Goal: Task Accomplishment & Management: Manage account settings

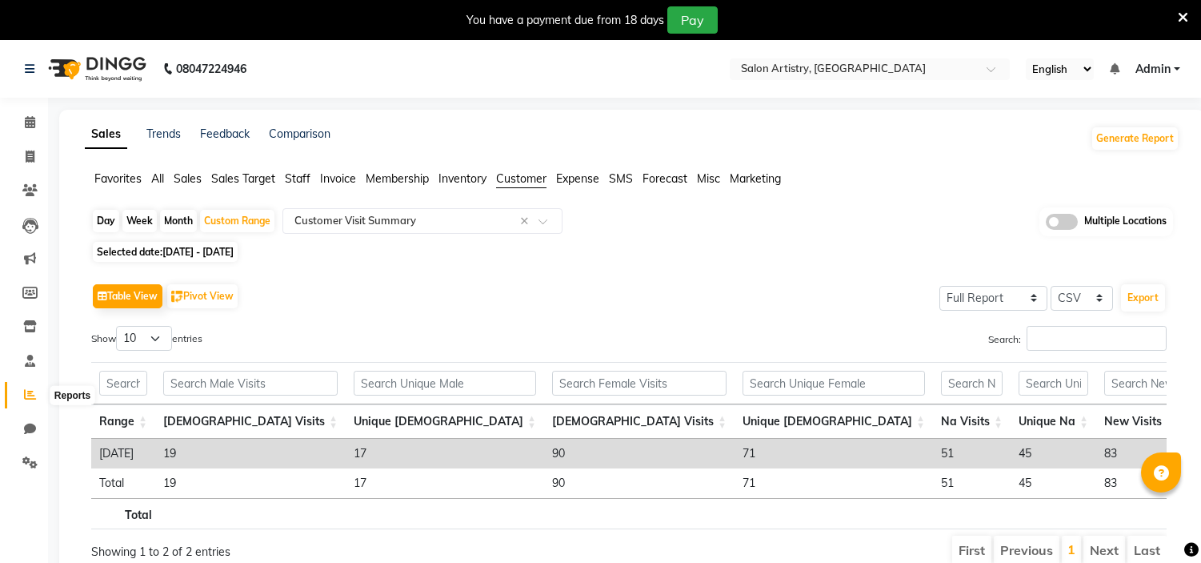
select select "full_report"
select select "csv"
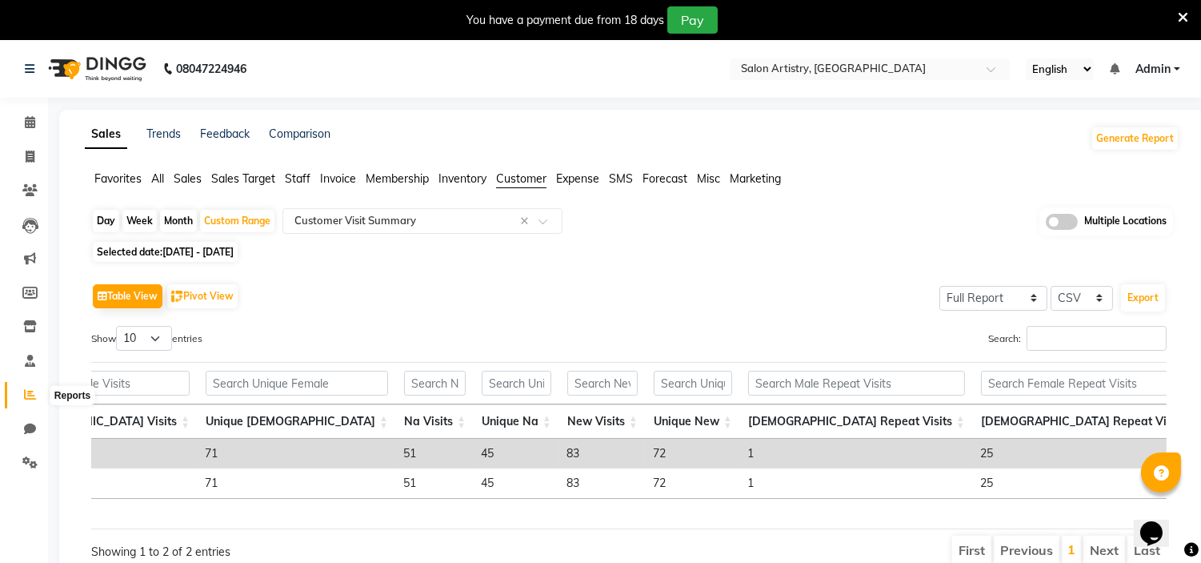
drag, startPoint x: 0, startPoint y: 0, endPoint x: 25, endPoint y: 395, distance: 395.4
click at [25, 395] on icon at bounding box center [30, 394] width 12 height 12
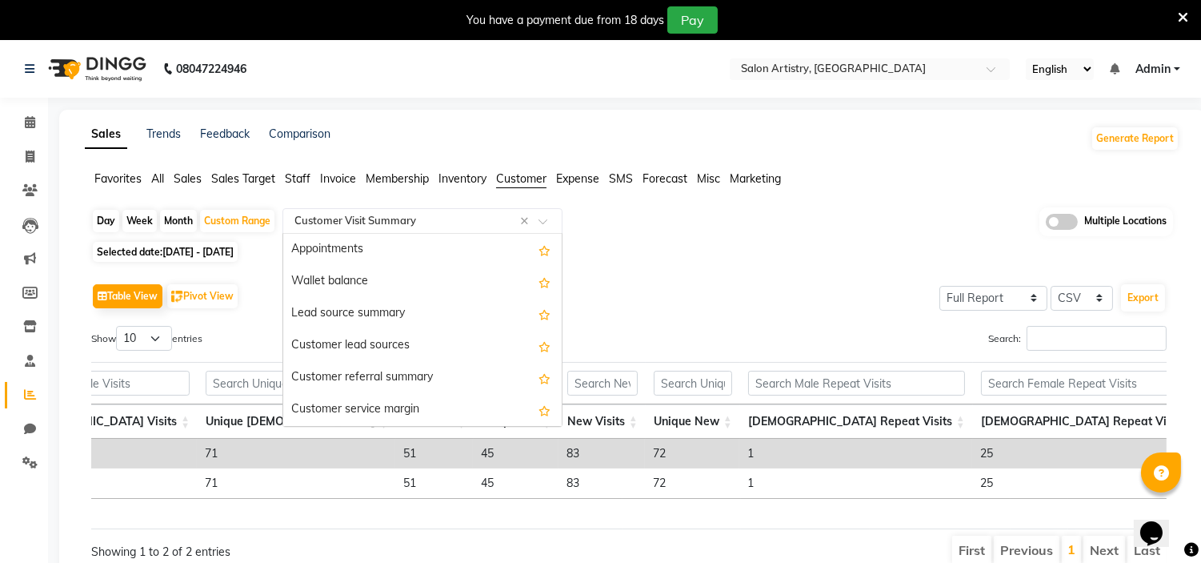
scroll to position [256, 0]
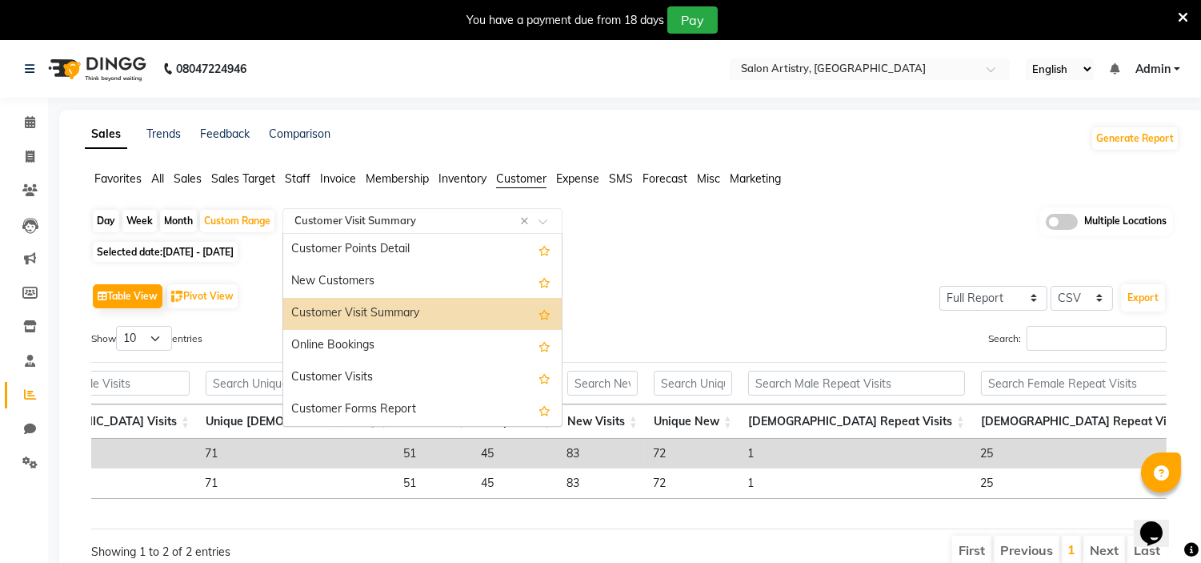
click at [402, 217] on input "text" at bounding box center [406, 221] width 231 height 16
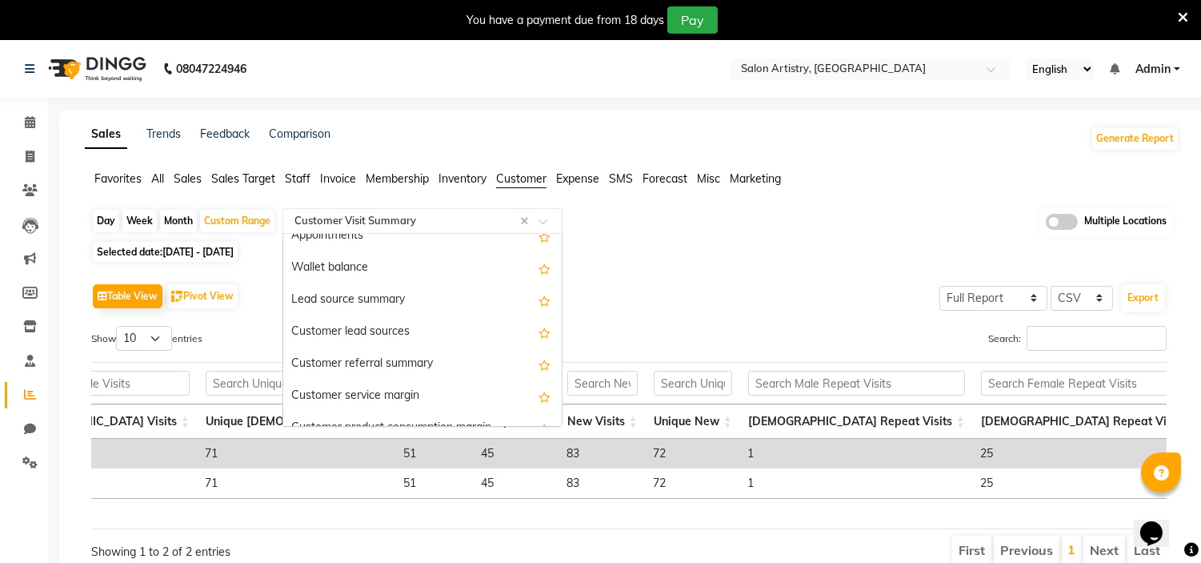
scroll to position [0, 0]
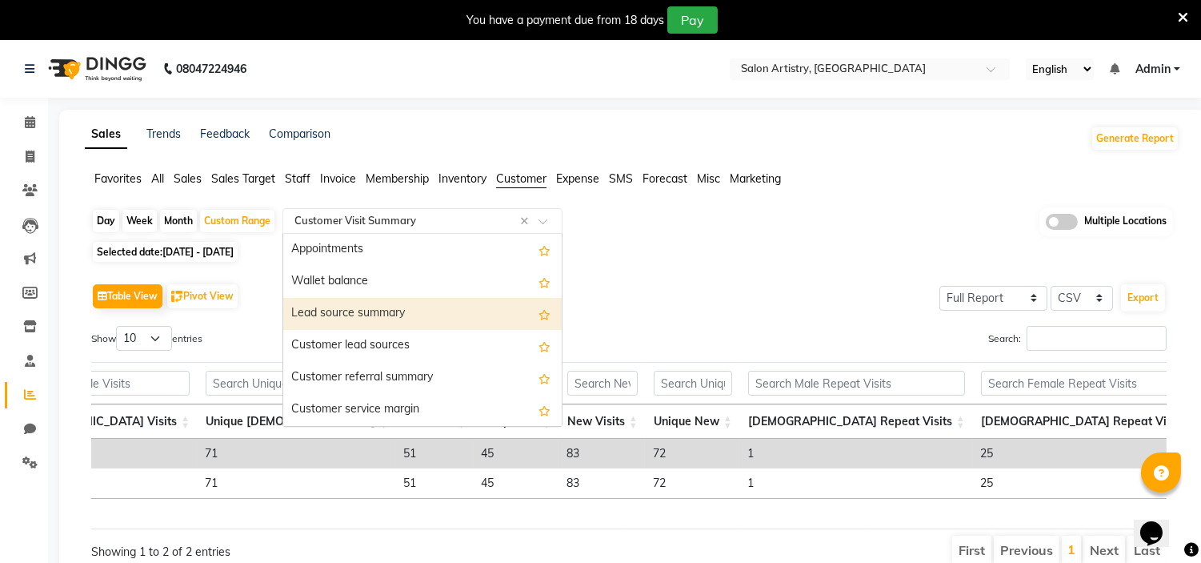
click at [389, 311] on div "Lead source summary" at bounding box center [422, 314] width 279 height 32
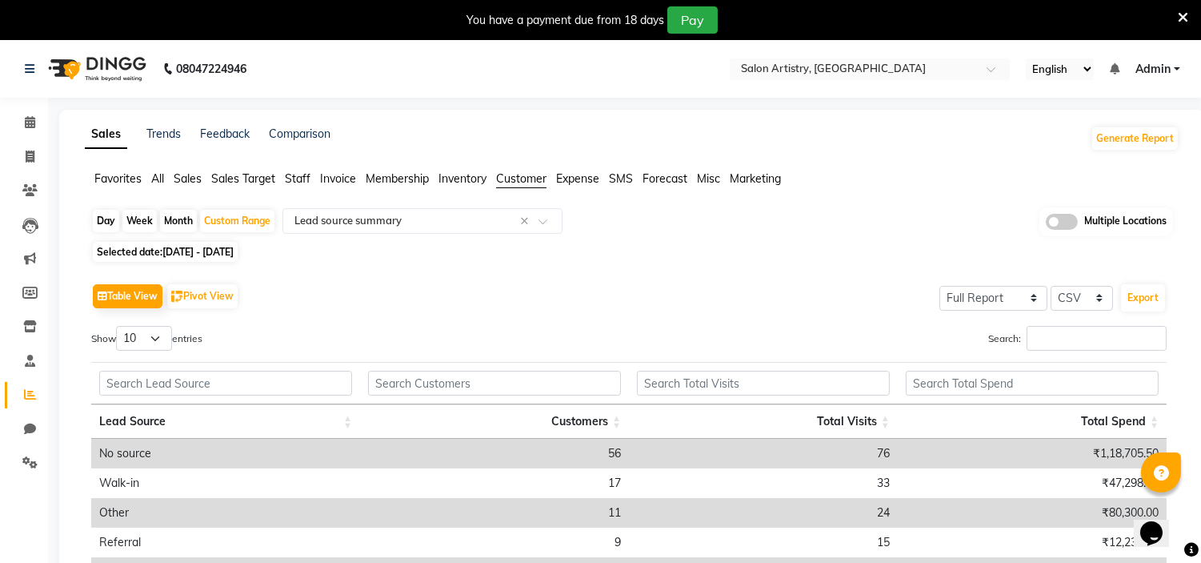
click at [232, 258] on span "01-06-2025 - 30-06-2025" at bounding box center [197, 252] width 71 height 12
select select "6"
select select "2025"
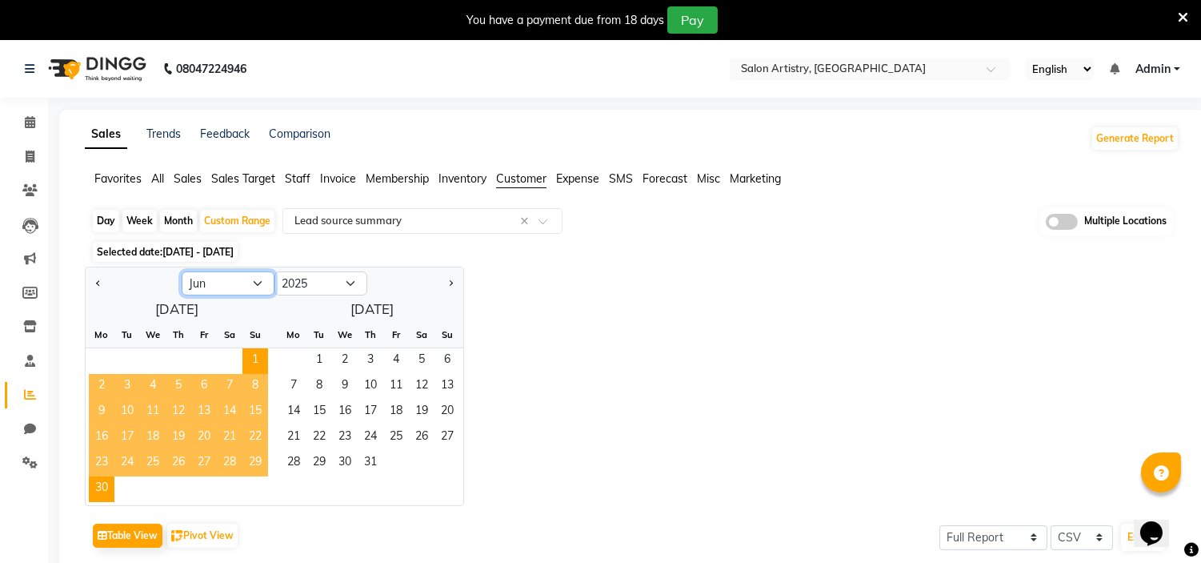
click at [224, 287] on select "Jan Feb Mar Apr May Jun Jul Aug Sep Oct Nov Dec" at bounding box center [228, 283] width 93 height 24
select select "8"
click at [182, 271] on select "Jan Feb Mar Apr May Jun Jul Aug Sep Oct Nov Dec" at bounding box center [228, 283] width 93 height 24
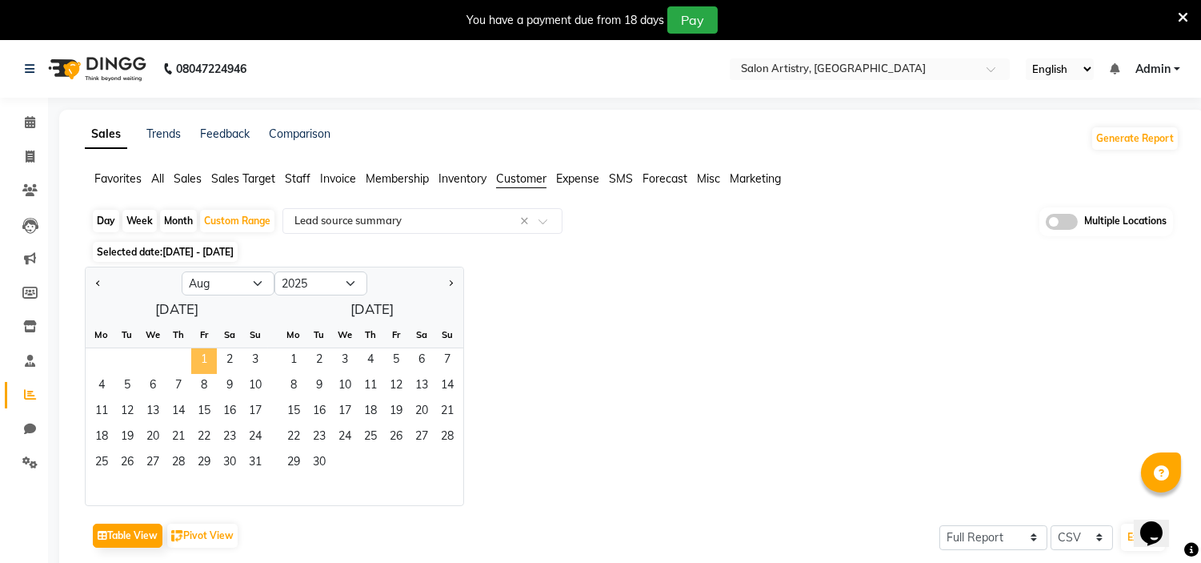
click at [202, 356] on span "1" at bounding box center [204, 361] width 26 height 26
click at [256, 457] on span "31" at bounding box center [256, 464] width 26 height 26
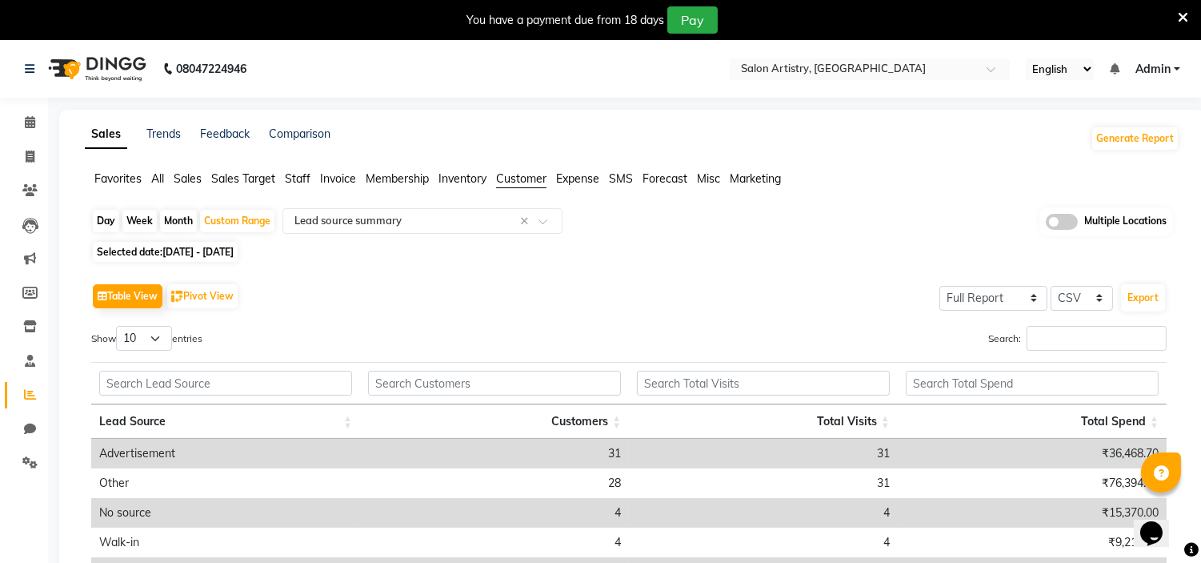
click at [603, 277] on div "Table View Pivot View Select Full Report Filtered Report Select CSV PDF Export …" at bounding box center [628, 467] width 1101 height 401
click at [33, 122] on icon at bounding box center [30, 122] width 10 height 12
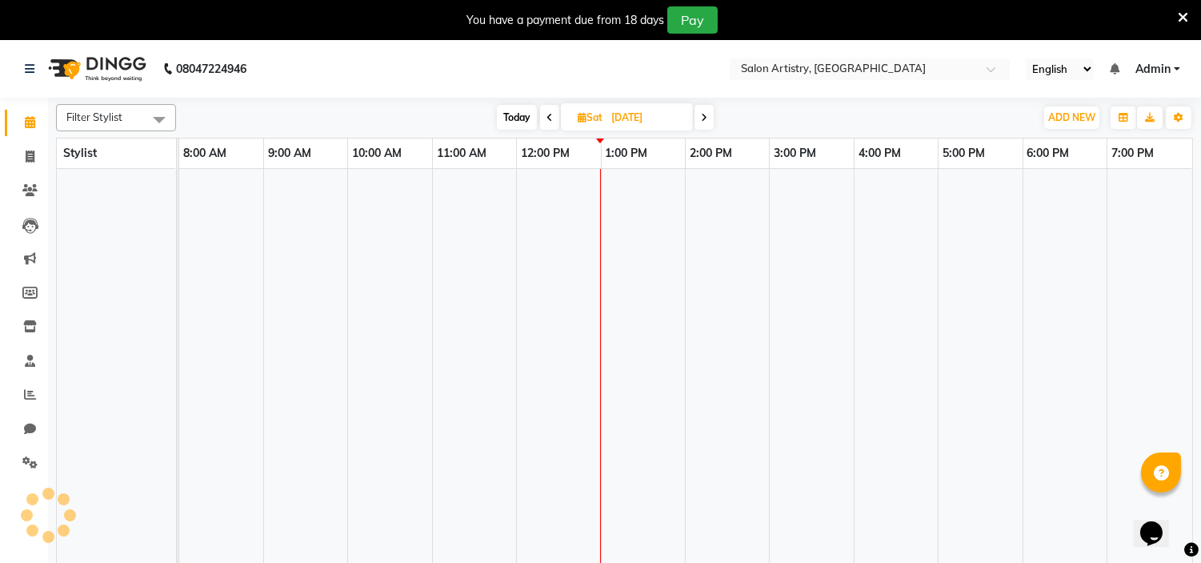
click at [453, 101] on div "Filter Stylist No data available Today Sat 30-08-2025 Toggle Dropdown Add Appoi…" at bounding box center [624, 341] width 1137 height 486
click at [819, 114] on div "Today Sat 30-08-2025" at bounding box center [605, 118] width 843 height 24
click at [28, 128] on icon at bounding box center [30, 122] width 10 height 12
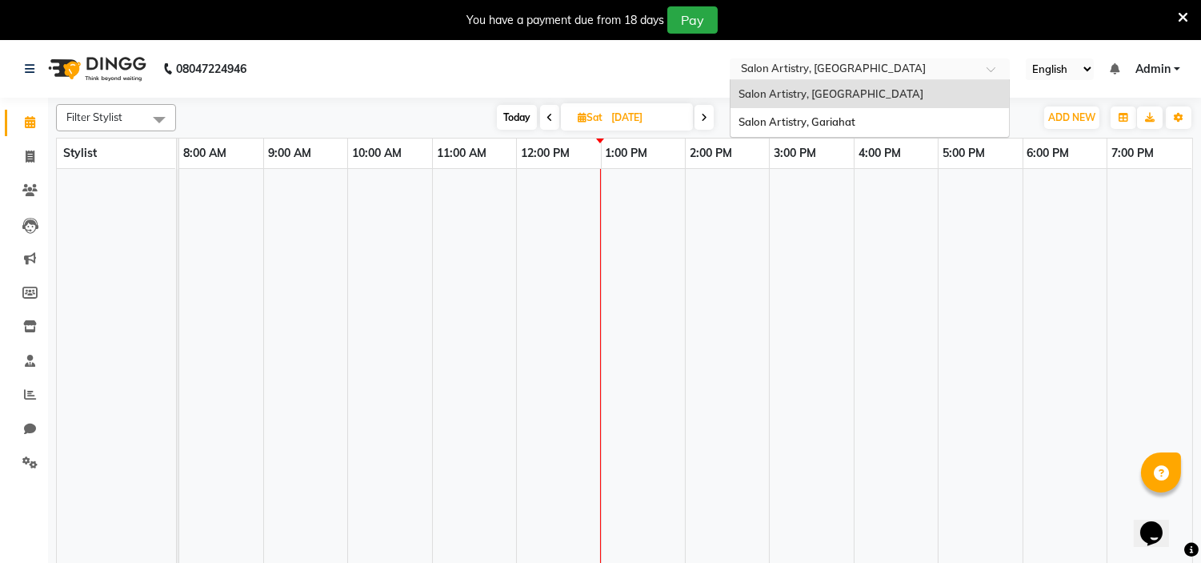
click at [851, 67] on input "text" at bounding box center [854, 70] width 232 height 16
click at [852, 122] on span "Salon Artistry, Gariahat" at bounding box center [797, 121] width 117 height 13
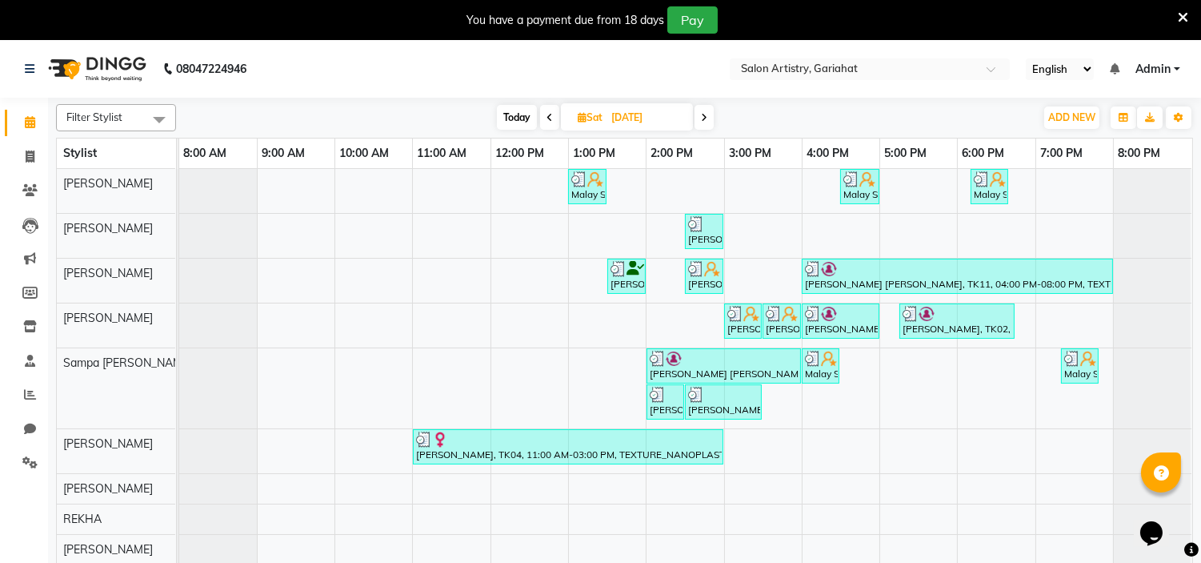
click at [707, 118] on icon at bounding box center [704, 118] width 6 height 10
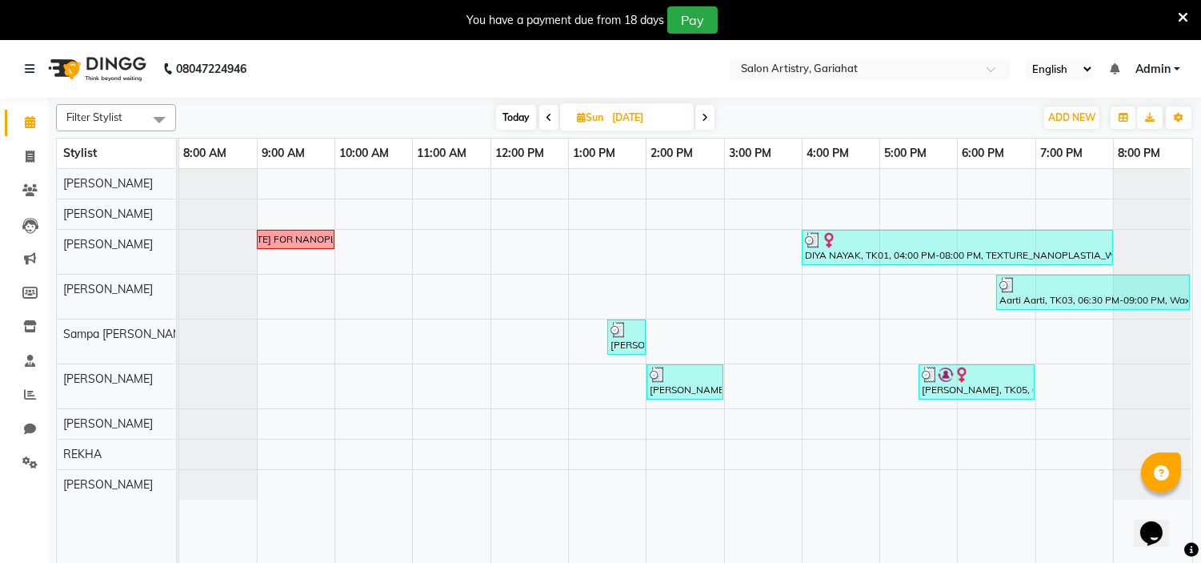
click at [707, 118] on icon at bounding box center [705, 118] width 6 height 10
type input "[DATE]"
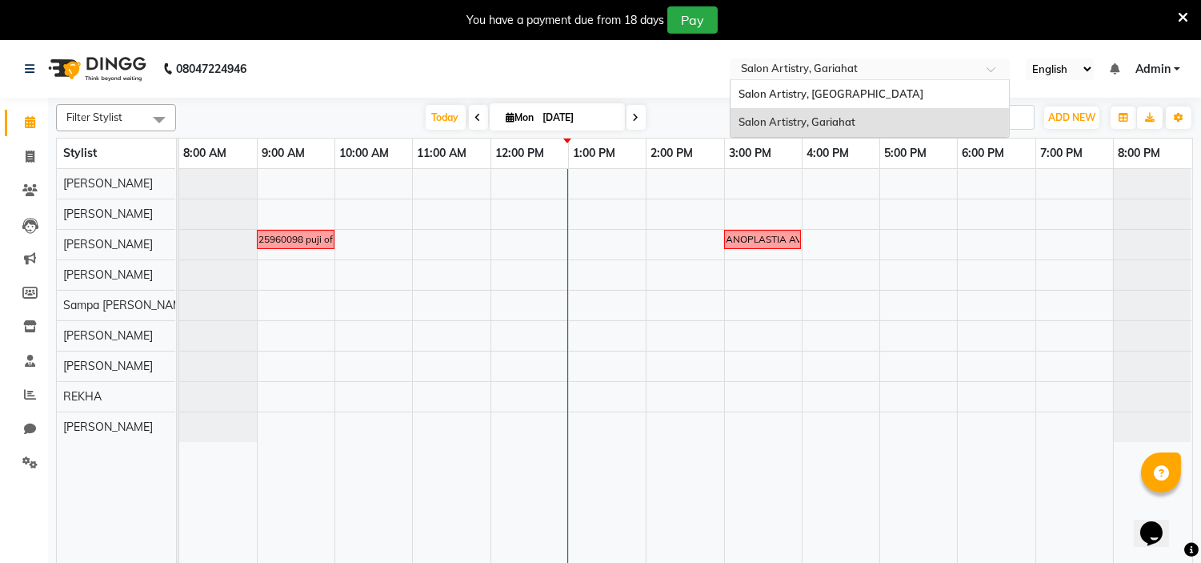
click at [852, 76] on input "text" at bounding box center [854, 70] width 232 height 16
click at [853, 98] on span "Salon Artistry, [GEOGRAPHIC_DATA]" at bounding box center [831, 93] width 185 height 13
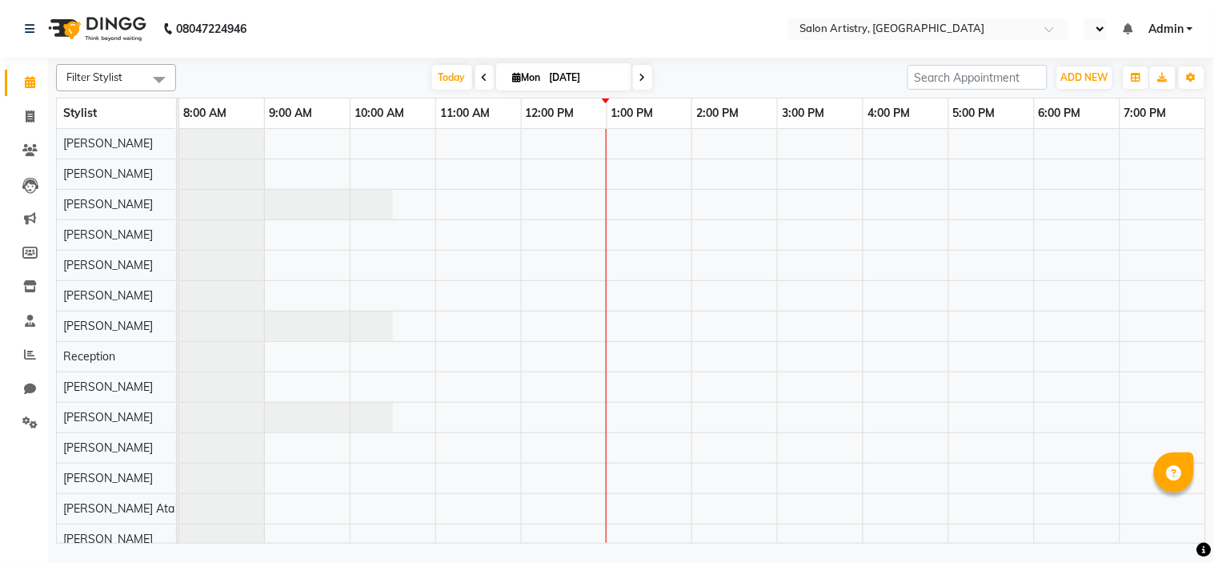
select select "en"
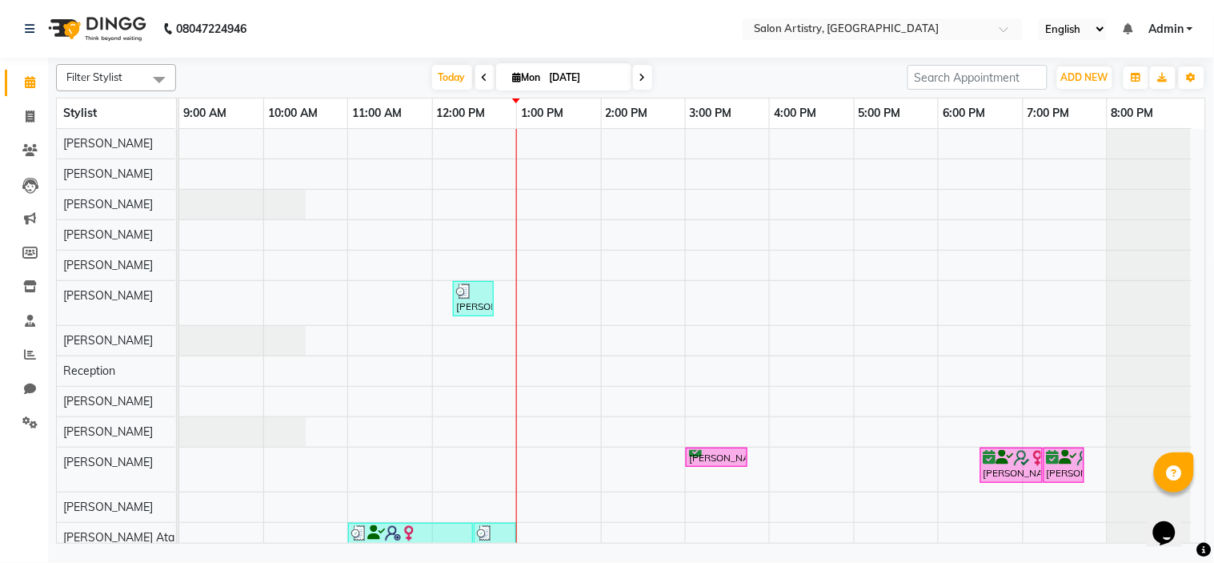
scroll to position [99, 0]
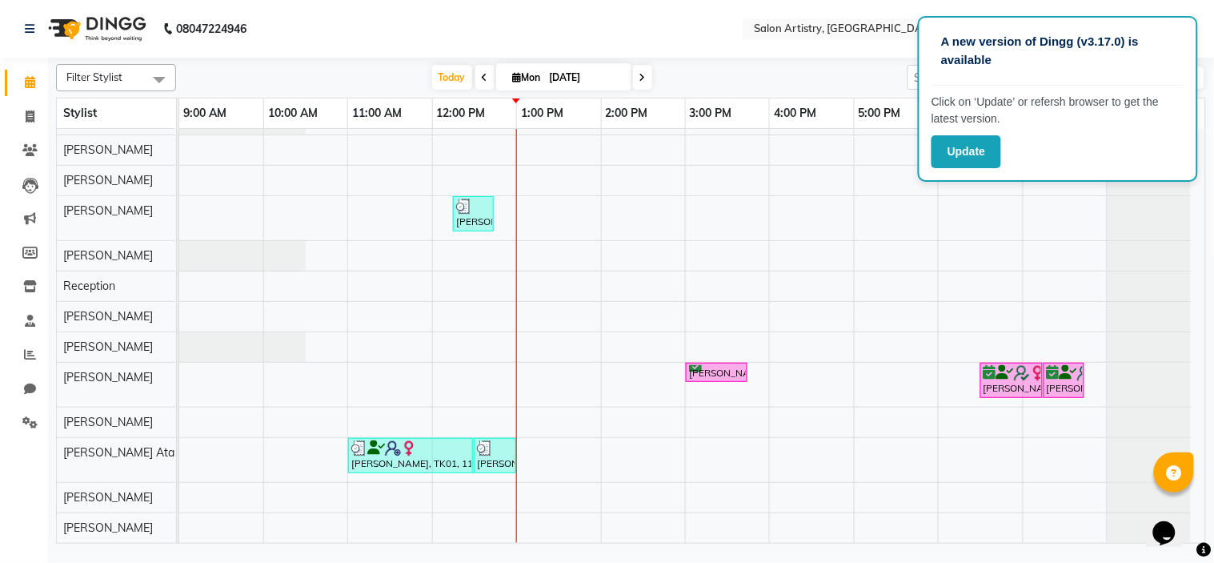
click at [1153, 285] on div at bounding box center [1149, 286] width 83 height 30
click at [962, 148] on button "Update" at bounding box center [967, 151] width 70 height 33
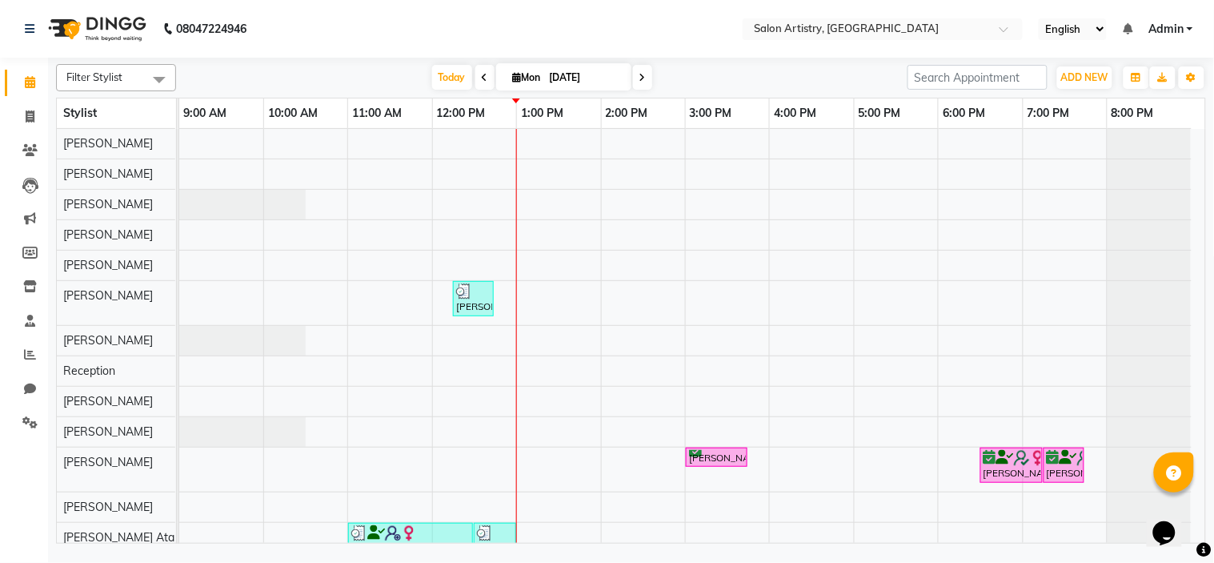
click at [335, 81] on div "Today Mon 01-09-2025" at bounding box center [542, 78] width 716 height 24
